Goal: Task Accomplishment & Management: Complete application form

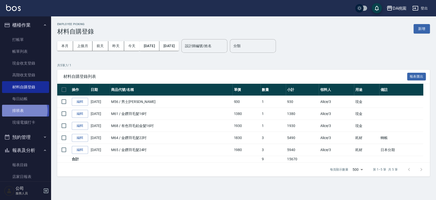
click at [24, 110] on link "排班表" at bounding box center [25, 111] width 47 height 12
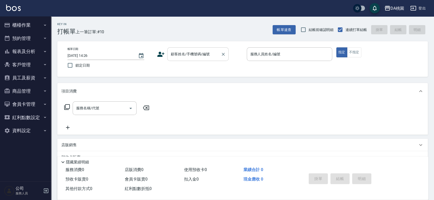
click at [186, 59] on div "顧客姓名/手機號碼/編號" at bounding box center [197, 54] width 61 height 14
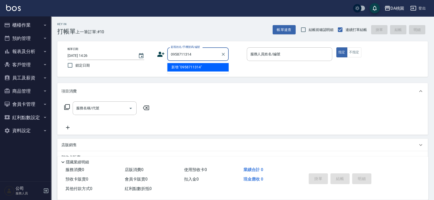
type input "0958711314"
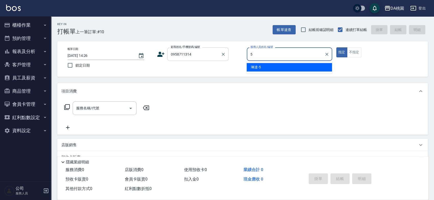
type input "琳達-5"
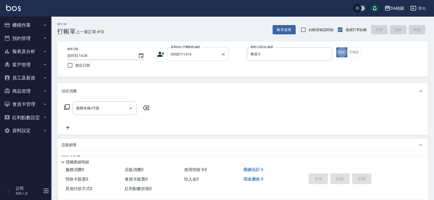
type button "true"
type input "400"
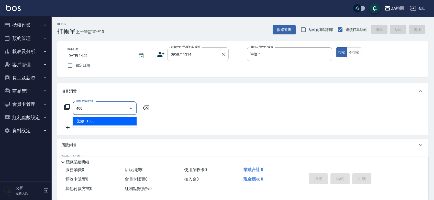
type input "150"
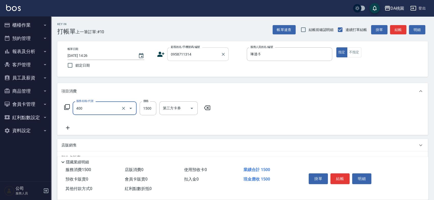
type input "染髮(400)"
type input "2"
type input "0"
type input "228"
type input "220"
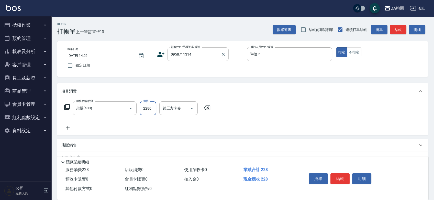
type input "2280"
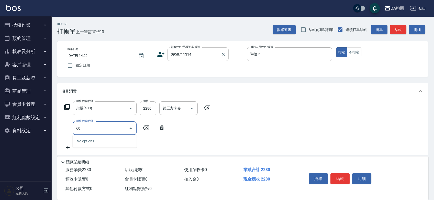
type input "608"
type input "340"
type input "鱗脂質護髮(608)"
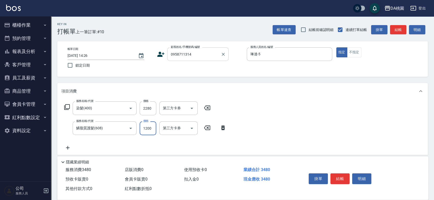
type input "220"
type input "150"
type input "240"
type input "1500"
type input "370"
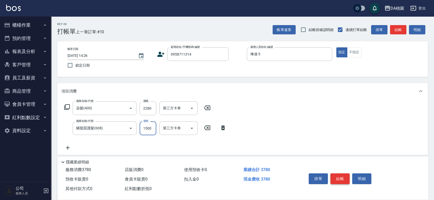
type input "1500"
click at [339, 177] on button "結帳" at bounding box center [339, 178] width 19 height 11
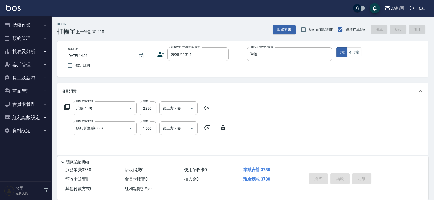
type input "2025/10/07 16:11"
type input "0"
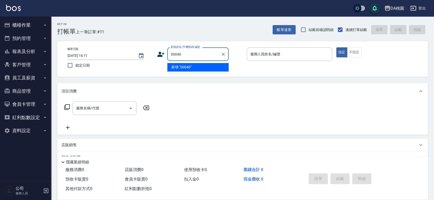
type input "00040"
type input "無名字/0930839848/null"
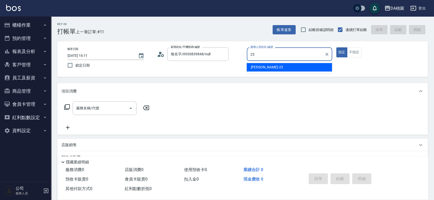
type input "亞瑟 -23"
type button "true"
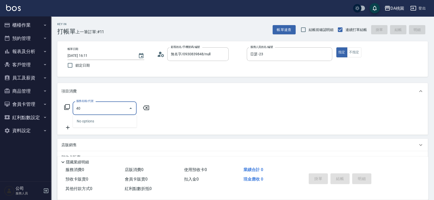
type input "400"
type input "150"
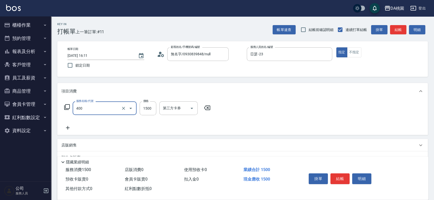
type input "染髮(400)"
type input "1"
type input "0"
type input "100"
type input "10"
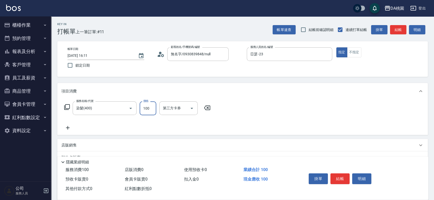
type input "1000"
type input "100"
type input "1000"
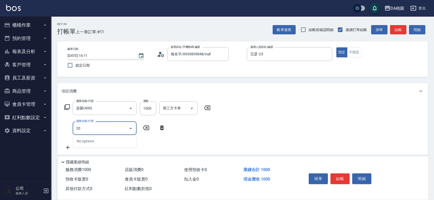
type input "200"
type input "250"
type input "離子燙(200)"
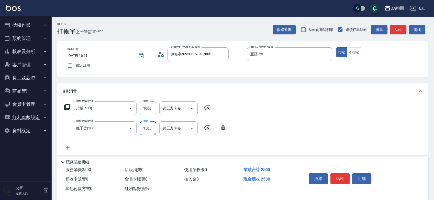
type input "2"
type input "100"
type input "228"
type input "120"
type input "2280"
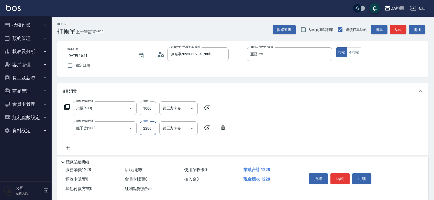
type input "320"
type input "2280"
click at [343, 177] on button "結帳" at bounding box center [339, 178] width 19 height 11
type input "0"
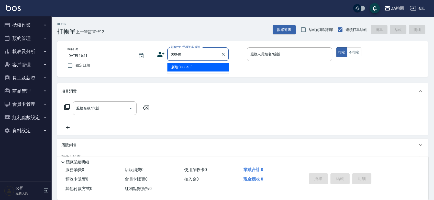
type input "00040"
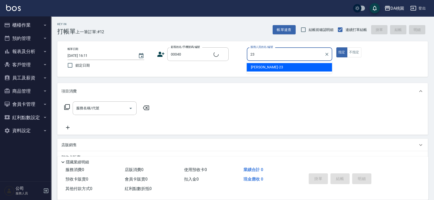
type input "23"
type input "公司/公司00040/00040"
type input "亞瑟 -23"
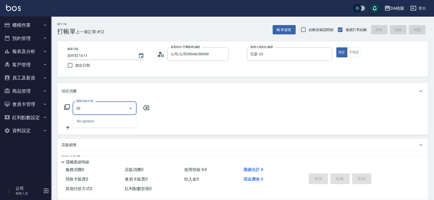
type input "300"
type input "10"
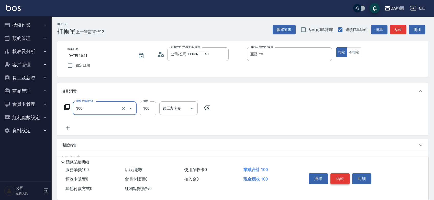
type input "剪瀏海(300)"
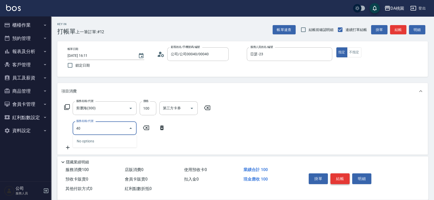
type input "400"
type input "160"
type input "染髮(400)"
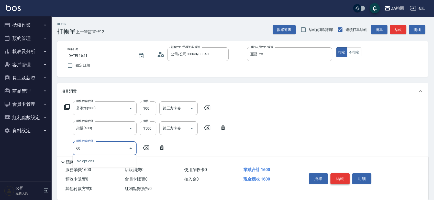
type input "604"
type input "240"
type input "炫色護髮(604)"
click at [343, 177] on button "結帳" at bounding box center [339, 178] width 19 height 11
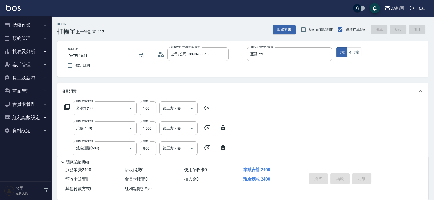
type input "0"
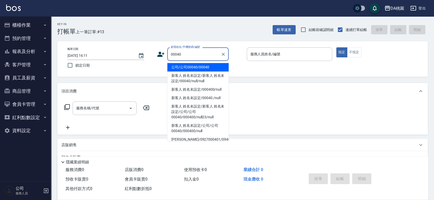
type input "公司/公司00040/00040"
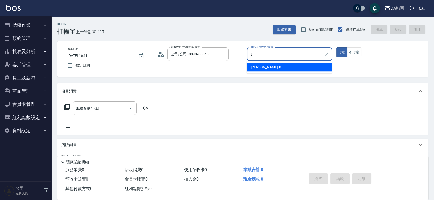
type input "桑妮-8"
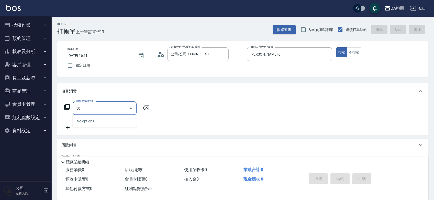
type input "500"
type input "20"
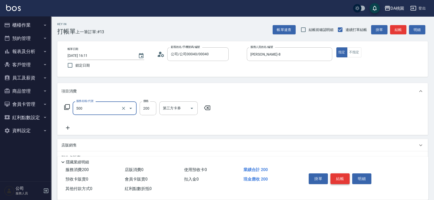
type input "洗髮(500)"
type input "0"
type input "250"
type input "20"
type input "250"
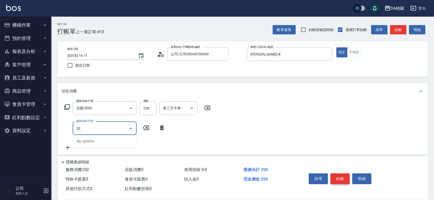
type input "303"
type input "50"
type input "A級剪髮(303)"
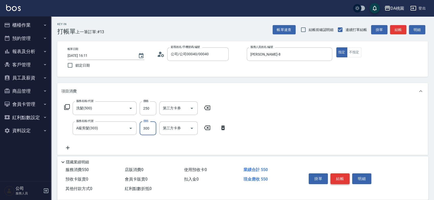
type input "3"
type input "20"
type input "350"
type input "60"
type input "350"
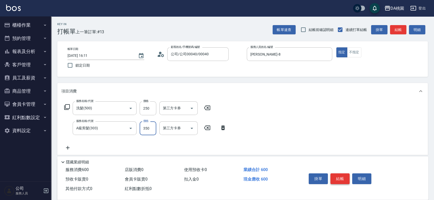
click at [343, 177] on button "結帳" at bounding box center [339, 178] width 19 height 11
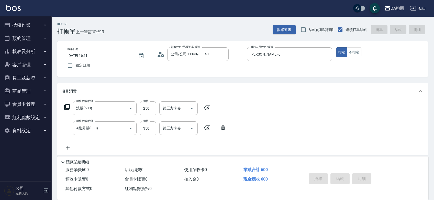
type input "2025/10/07 16:12"
type input "0"
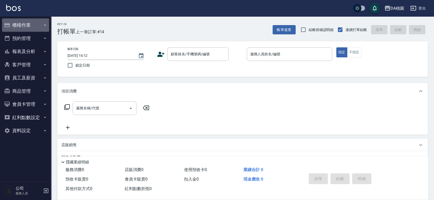
click at [21, 24] on button "櫃檯作業" at bounding box center [25, 24] width 47 height 13
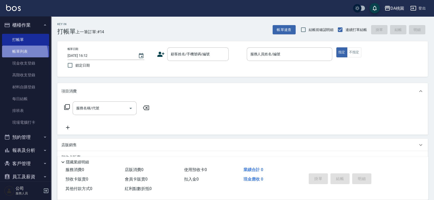
click at [15, 55] on link "帳單列表" at bounding box center [25, 51] width 47 height 12
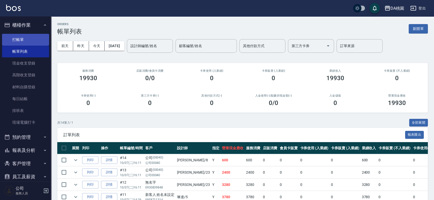
click at [29, 39] on link "打帳單" at bounding box center [25, 40] width 47 height 12
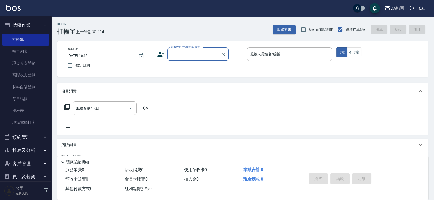
click at [233, 67] on div "帳單日期 2025/10/07 16:12 鎖定日期 顧客姓名/手機號碼/編號 顧客姓名/手機號碼/編號 服務人員姓名/編號 服務人員姓名/編號 指定 不指定" at bounding box center [242, 58] width 358 height 23
click at [189, 51] on div "顧客姓名/手機號碼/編號 顧客姓名/手機號碼/編號" at bounding box center [197, 54] width 61 height 14
type input "00040"
type input "5"
type input "公司/公司00040/00040"
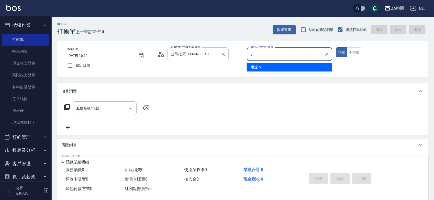
type input "5"
type button "true"
type input "琳達-5"
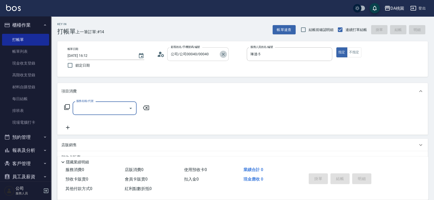
click at [224, 55] on icon "Clear" at bounding box center [223, 54] width 5 height 5
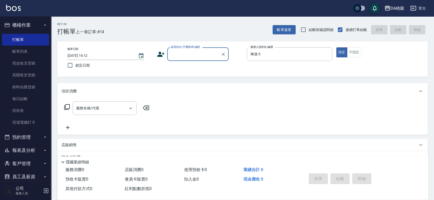
click at [196, 55] on input "顧客姓名/手機號碼/編號" at bounding box center [193, 54] width 49 height 9
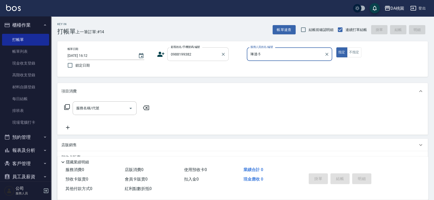
type input "0988199382"
click at [336, 47] on button "指定" at bounding box center [341, 52] width 11 height 10
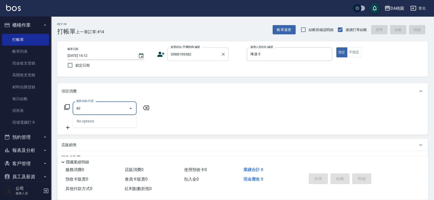
type input "400"
type input "150"
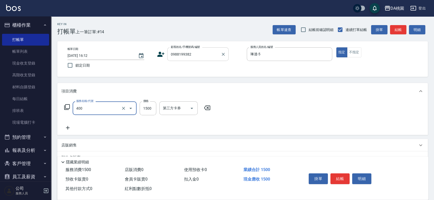
type input "染髮(400)"
type input "0"
type input "278"
type input "270"
type input "2780"
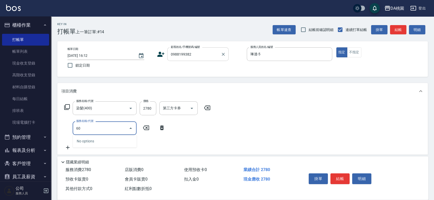
type input "604"
type input "350"
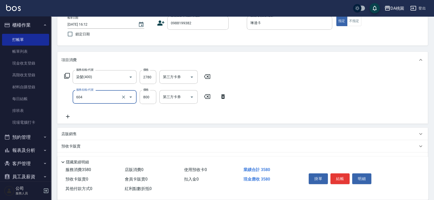
scroll to position [93, 0]
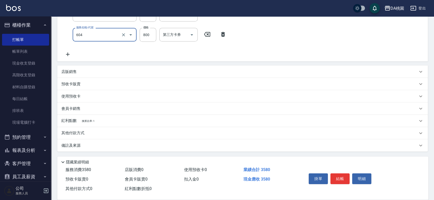
type input "炫色護髮(604)"
click at [103, 131] on div "其他付款方式" at bounding box center [239, 133] width 356 height 6
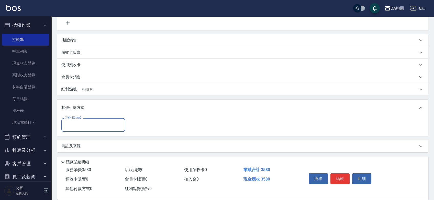
scroll to position [125, 0]
click at [88, 120] on input "其他付款方式" at bounding box center [93, 124] width 59 height 9
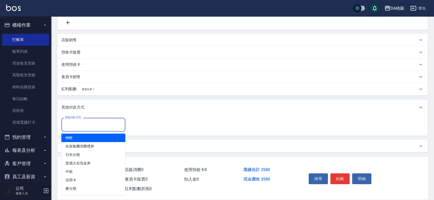
click at [78, 135] on span "轉帳" at bounding box center [93, 137] width 64 height 8
type input "轉帳"
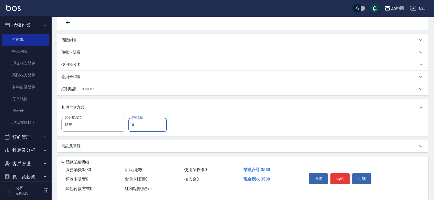
click at [130, 124] on input "0" at bounding box center [147, 125] width 38 height 14
type input "350"
type input "320"
type input "3580"
type input "0"
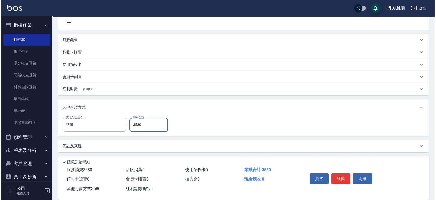
scroll to position [0, 0]
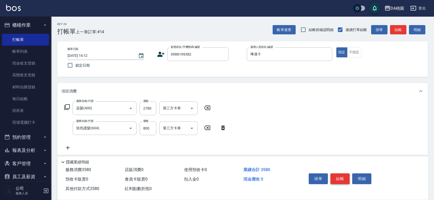
type input "3580"
click at [340, 175] on button "結帳" at bounding box center [339, 178] width 19 height 11
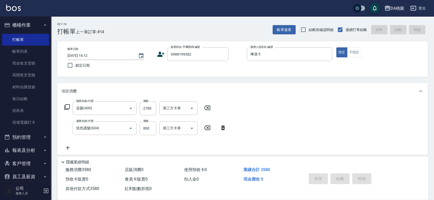
type input "[DATE] 16:50"
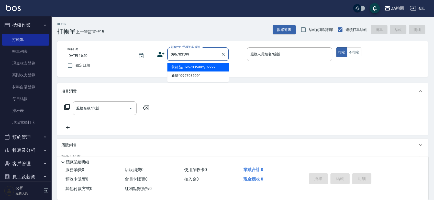
type input "0967035992"
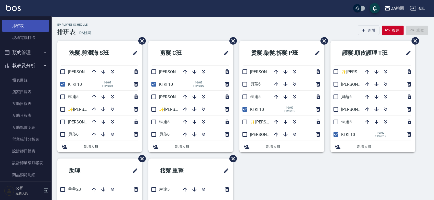
scroll to position [85, 0]
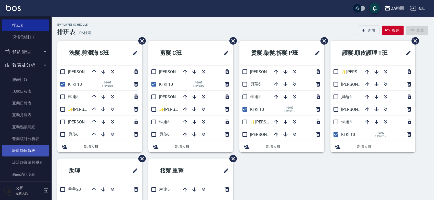
click at [12, 150] on link "設計師日報表" at bounding box center [25, 150] width 47 height 12
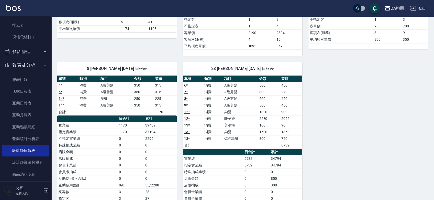
scroll to position [199, 0]
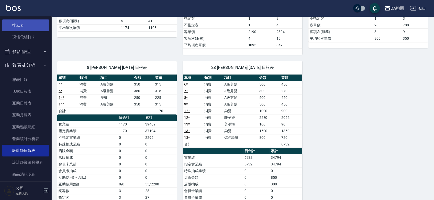
click at [25, 28] on link "排班表" at bounding box center [25, 25] width 47 height 12
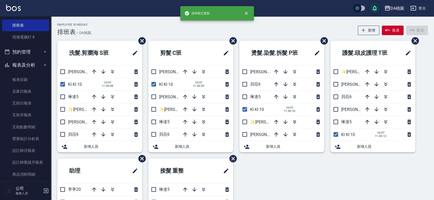
click at [181, 29] on div "Employee Schedule 排班表 — DA桃園 新增 復原 重做" at bounding box center [242, 29] width 370 height 13
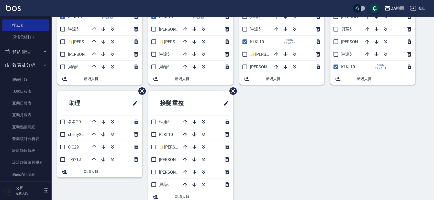
scroll to position [78, 0]
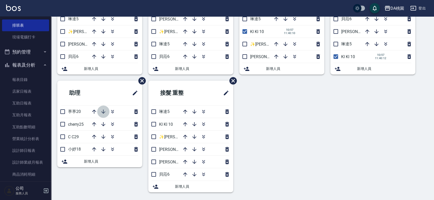
click at [102, 110] on icon "button" at bounding box center [103, 111] width 6 height 6
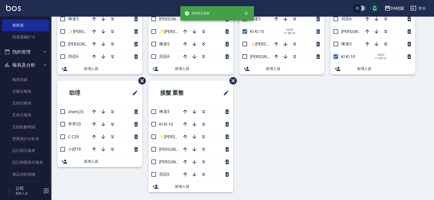
click at [304, 136] on div "洗髮.剪瀏海 S班 愛莉絲3 KI KI 10 10/07 11:40:08 琳達5 ✨GARY蓋瑞 ✨16 桑妮8 貝菈6 新增人員 剪髮 C班 桑妮8 K…" at bounding box center [239, 80] width 376 height 235
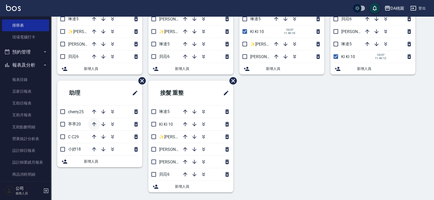
click at [93, 123] on icon "button" at bounding box center [94, 124] width 6 height 6
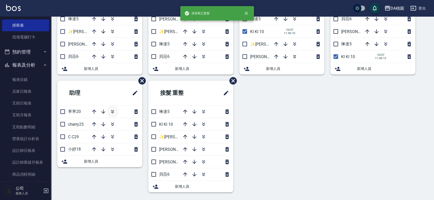
click at [113, 110] on icon "button" at bounding box center [112, 111] width 6 height 6
click at [329, 142] on div "洗髮.剪瀏海 S班 愛莉絲3 KI KI 10 10/07 11:40:08 琳達5 ✨GARY蓋瑞 ✨16 桑妮8 貝菈6 新增人員 剪髮 C班 桑妮8 K…" at bounding box center [239, 80] width 376 height 235
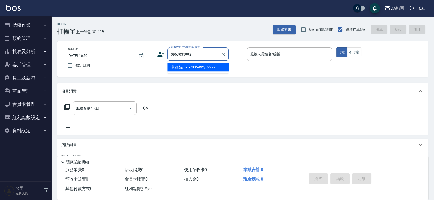
type input "黃筱茹/0967035992/02222"
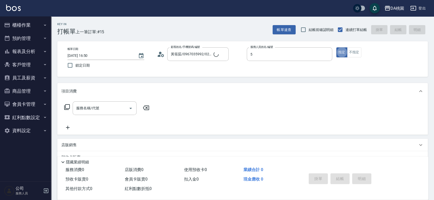
type input "琳達-5"
type button "true"
type input "400"
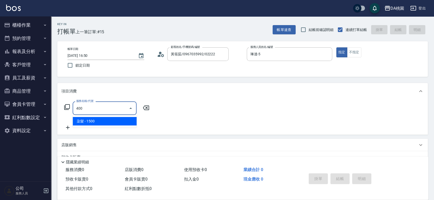
type input "150"
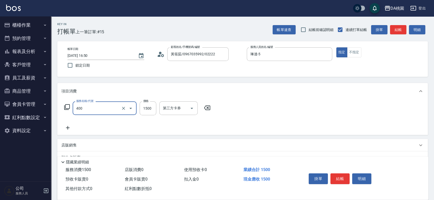
type input "染髮(400)"
type input "0"
type input "148"
type input "10"
type input "1488"
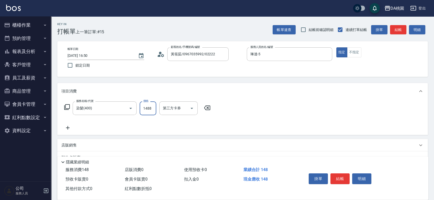
type input "140"
type input "1488"
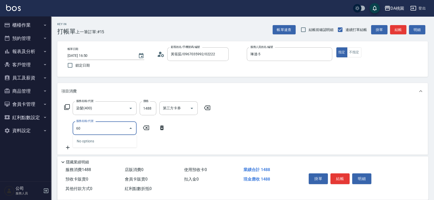
type input "604"
type input "220"
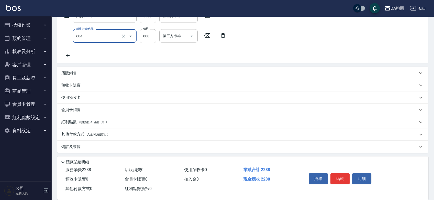
scroll to position [93, 0]
type input "炫色護髮(604)"
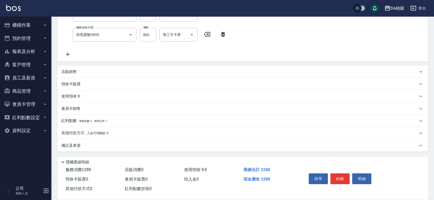
click at [141, 132] on div "其他付款方式 入金可用餘額: 0" at bounding box center [239, 133] width 356 height 6
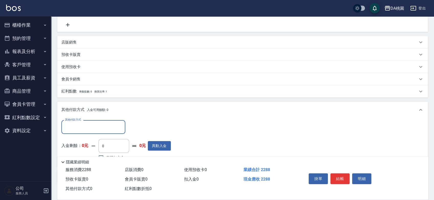
scroll to position [153, 0]
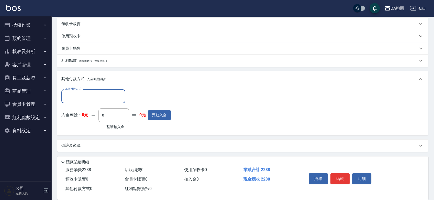
click at [83, 96] on input "其他付款方式" at bounding box center [93, 95] width 59 height 9
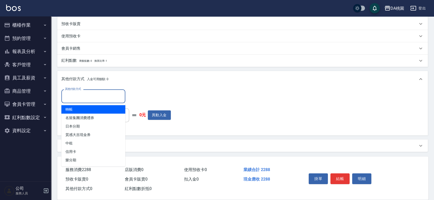
click at [75, 108] on span "轉帳" at bounding box center [93, 109] width 64 height 8
type input "轉帳"
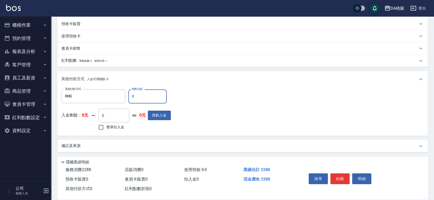
click at [130, 96] on input "0" at bounding box center [147, 96] width 38 height 14
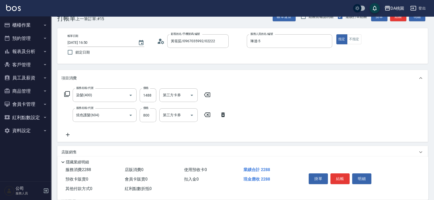
scroll to position [11, 0]
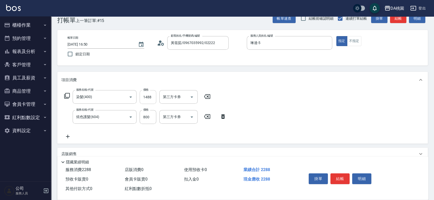
click at [153, 99] on input "1488" at bounding box center [148, 97] width 17 height 14
type input "1"
type input "80"
type input "148"
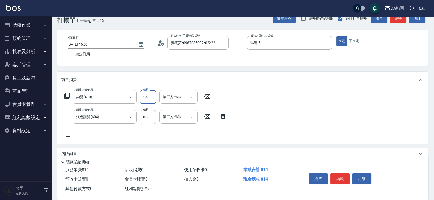
type input "90"
type input "1480"
type input "220"
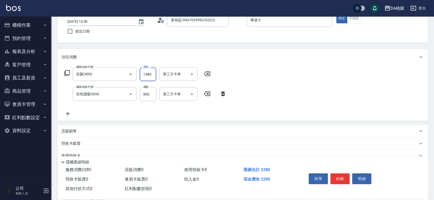
scroll to position [153, 0]
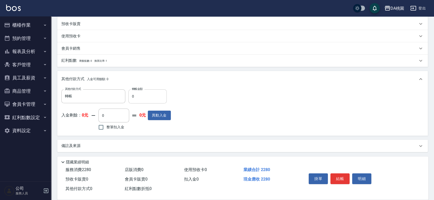
type input "1480"
click at [131, 97] on input "0" at bounding box center [147, 96] width 38 height 14
type input "220"
type input "200"
type input "2280"
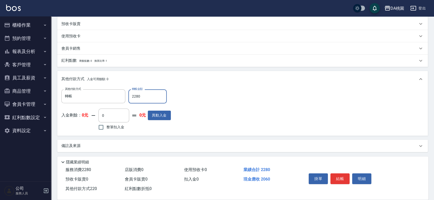
type input "0"
type input "2280"
click at [267, 124] on div "其他付款方式 轉帳 其他付款方式 轉帳金額 2280 轉帳金額 入金剩餘： 0元 0 ​ 整筆扣入金 0元 異動入金" at bounding box center [242, 110] width 362 height 42
click at [336, 177] on button "結帳" at bounding box center [339, 178] width 19 height 11
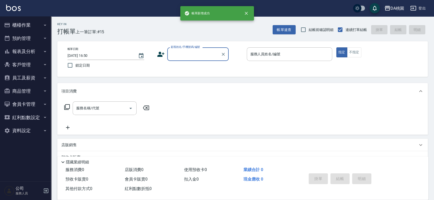
scroll to position [0, 0]
